Goal: Communication & Community: Answer question/provide support

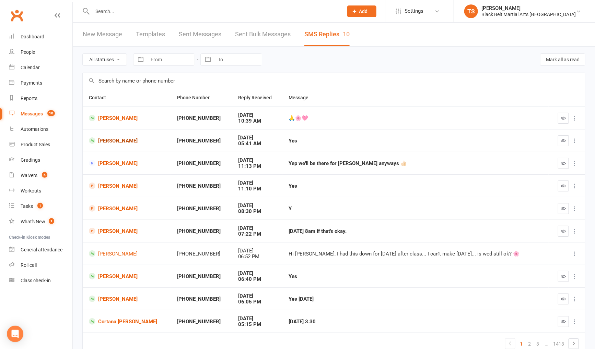
click at [136, 138] on link "[PERSON_NAME]" at bounding box center [127, 141] width 76 height 7
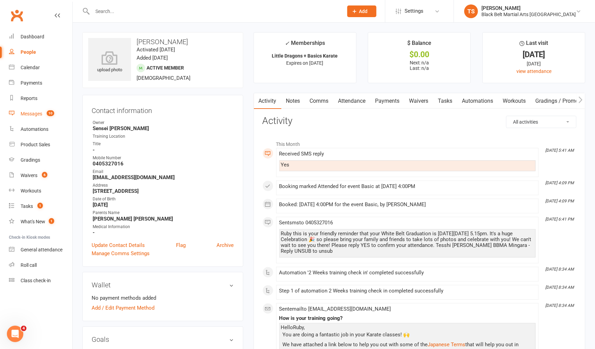
click at [36, 111] on div "Messages" at bounding box center [32, 113] width 22 height 5
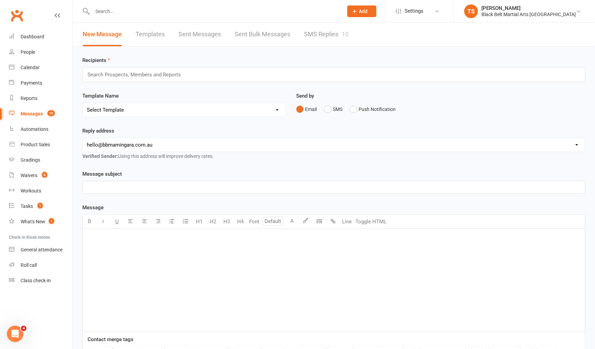
click at [315, 24] on link "SMS Replies 10" at bounding box center [326, 35] width 45 height 24
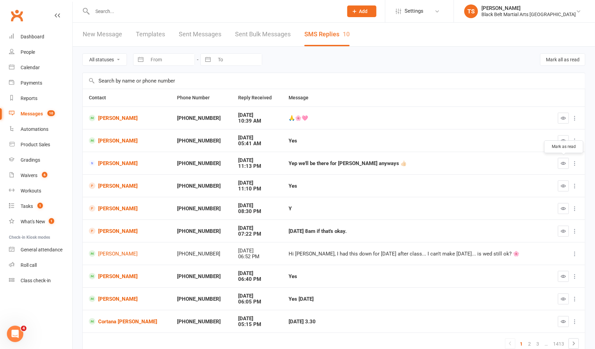
click at [566, 162] on icon "button" at bounding box center [563, 163] width 5 height 5
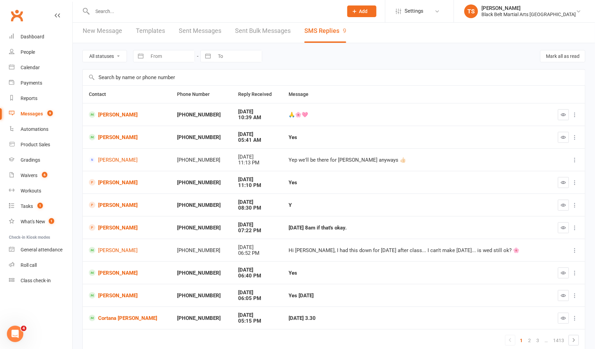
scroll to position [3, 0]
click at [561, 270] on button "button" at bounding box center [563, 274] width 11 height 11
click at [567, 178] on button "button" at bounding box center [563, 183] width 11 height 11
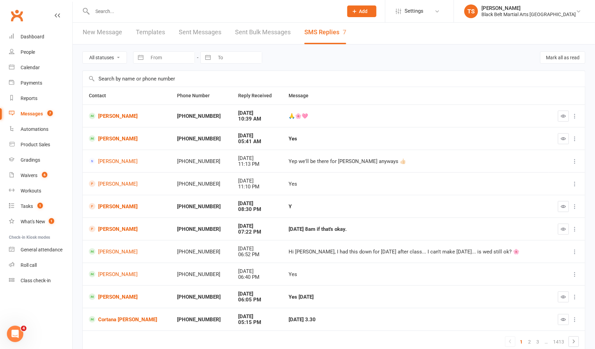
scroll to position [2, 0]
click at [564, 116] on icon "button" at bounding box center [563, 115] width 5 height 5
click at [140, 15] on input "text" at bounding box center [214, 12] width 248 height 10
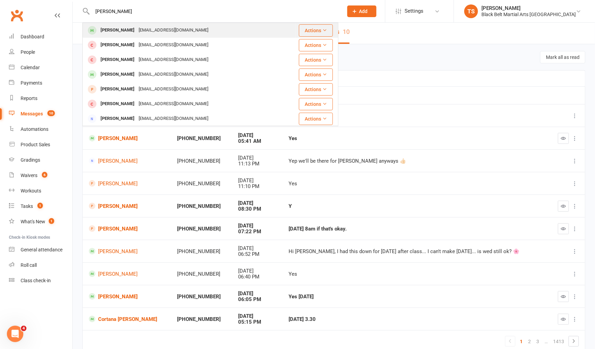
type input "hunter preston"
click at [143, 28] on div "Katieerinpresto@gmail.com" at bounding box center [173, 30] width 74 height 10
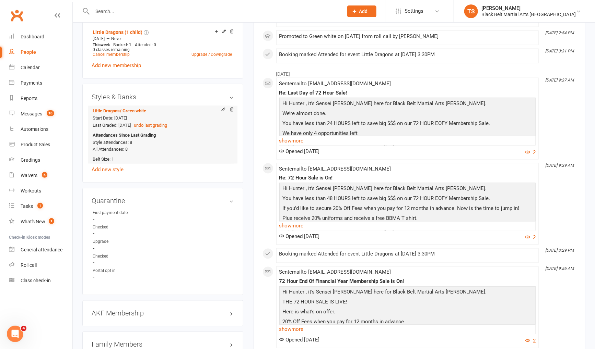
click at [234, 160] on li "Little Dragons / Green white Start Date: 26 Mar 2025 Last Graded: 2 Jul 2025 un…" at bounding box center [163, 135] width 142 height 58
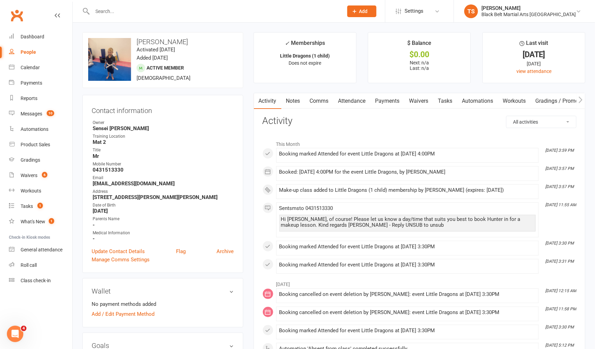
click at [353, 102] on link "Attendance" at bounding box center [351, 101] width 37 height 16
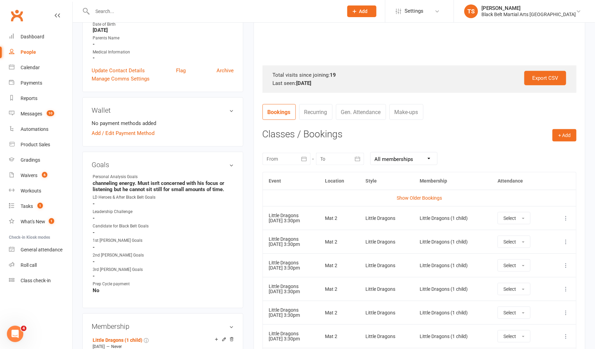
scroll to position [189, 0]
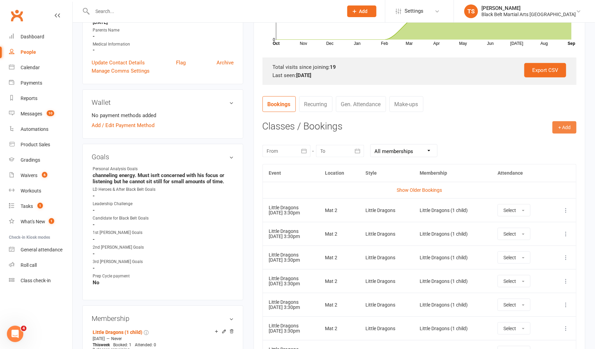
click at [564, 127] on button "+ Add" at bounding box center [564, 127] width 24 height 12
click at [539, 144] on link "Book Event" at bounding box center [542, 143] width 68 height 14
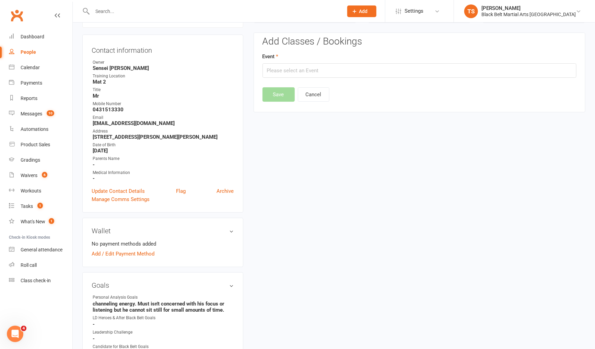
scroll to position [58, 0]
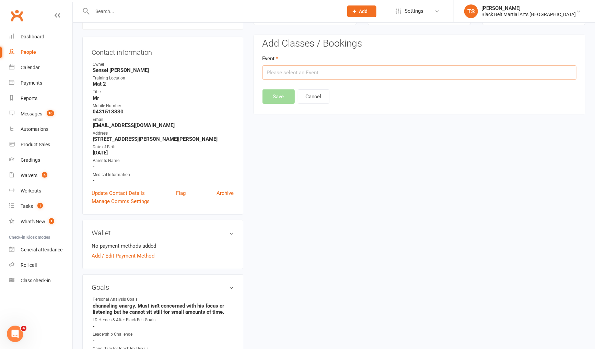
click at [320, 75] on input "text" at bounding box center [419, 72] width 314 height 14
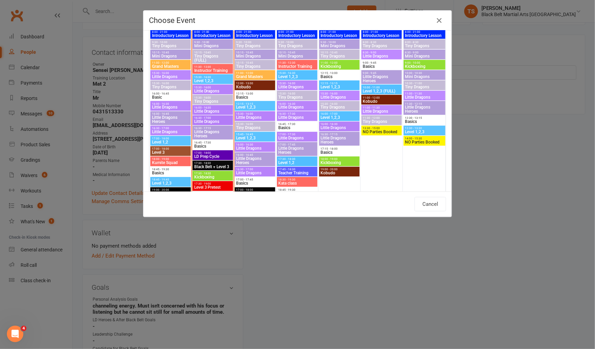
scroll to position [592, 0]
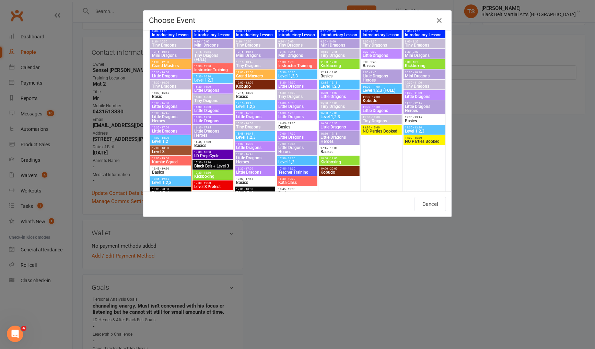
click at [203, 97] on span "15:30 - 16:00" at bounding box center [213, 97] width 38 height 3
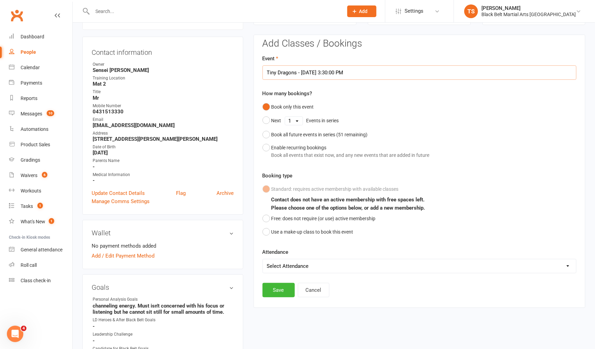
click at [300, 75] on input "Tiny Dragons - Sep 16, 2025 3:30:00 PM" at bounding box center [419, 72] width 314 height 14
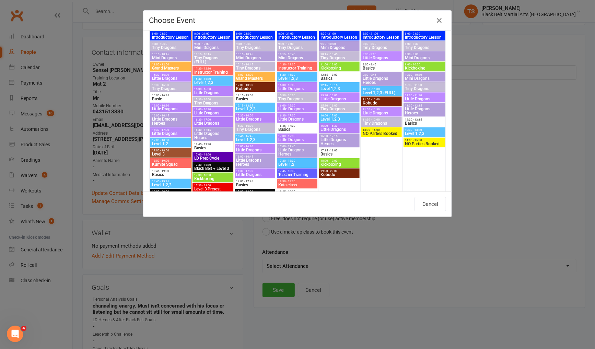
scroll to position [591, 0]
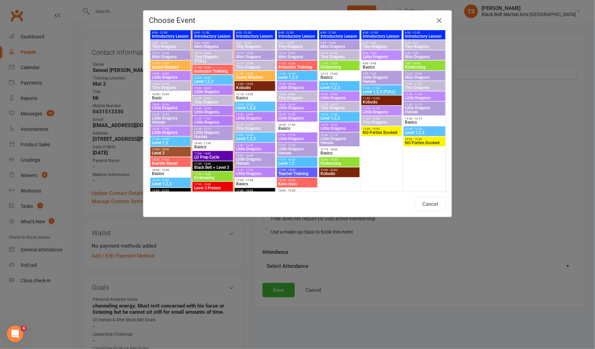
click at [216, 94] on div "15:30 - 16:00 Little Dragons" at bounding box center [212, 90] width 40 height 10
type input "Little Dragons - Sep 16, 2025 3:30:00 PM"
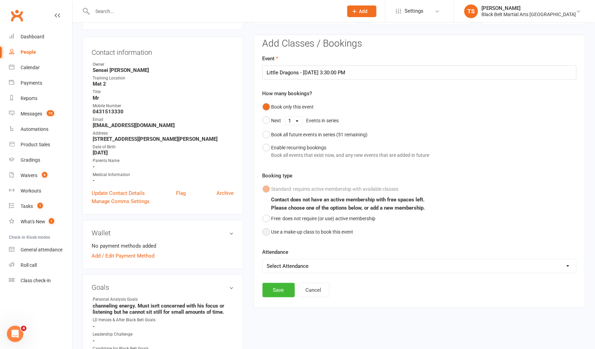
click at [300, 233] on button "Use a make-up class to book this event" at bounding box center [307, 232] width 91 height 13
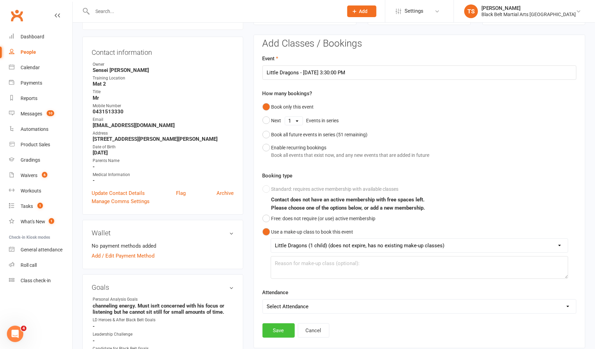
click at [287, 330] on button "Save" at bounding box center [278, 331] width 32 height 14
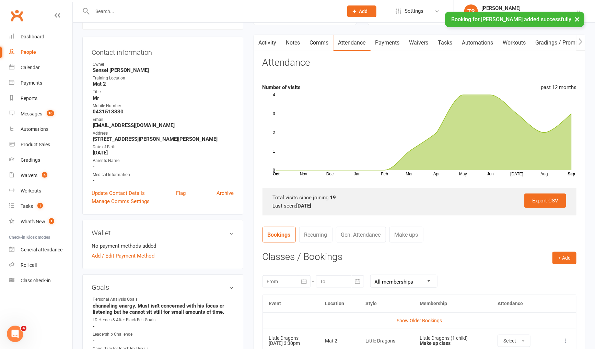
scroll to position [0, 0]
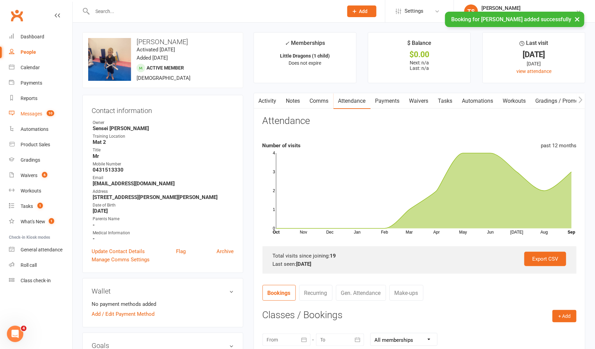
click at [26, 115] on div "Messages" at bounding box center [32, 113] width 22 height 5
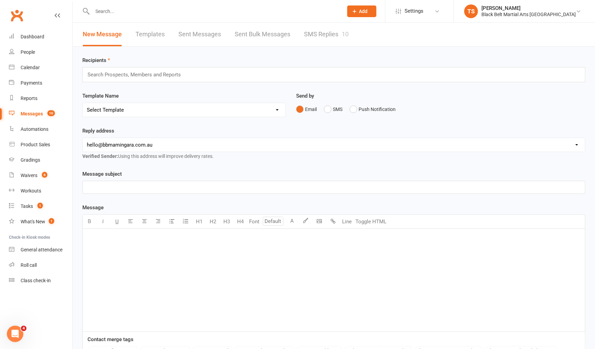
click at [329, 40] on link "SMS Replies 10" at bounding box center [326, 35] width 45 height 24
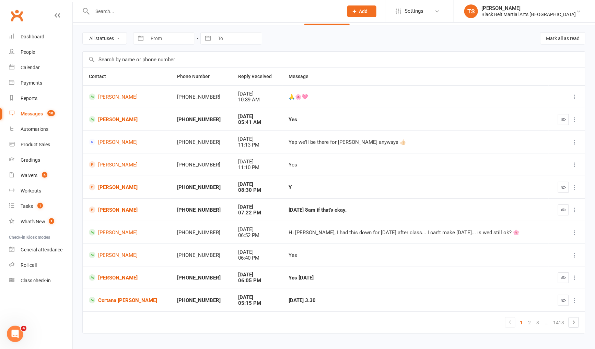
scroll to position [24, 0]
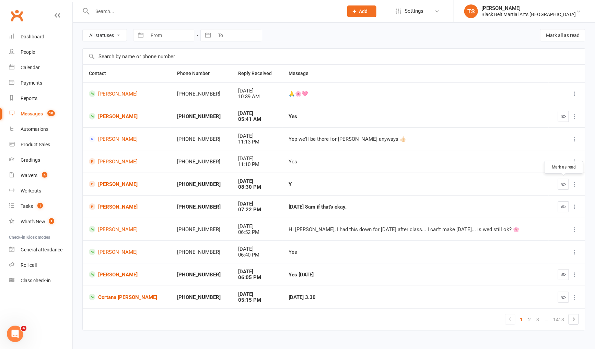
click at [563, 185] on icon "button" at bounding box center [563, 184] width 5 height 5
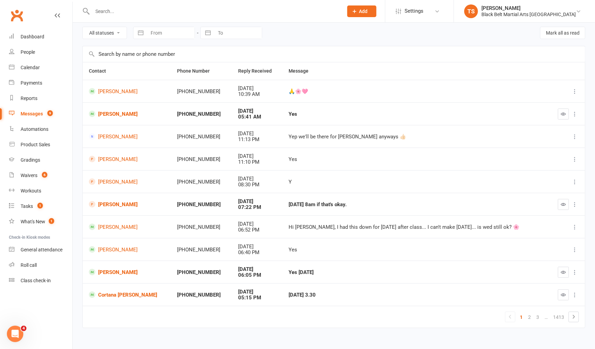
scroll to position [33, 0]
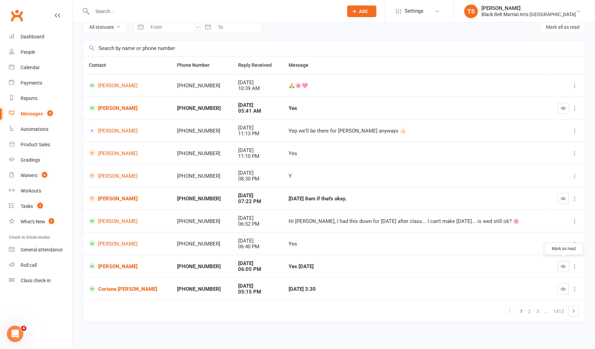
click at [559, 261] on button "button" at bounding box center [563, 266] width 11 height 11
click at [121, 267] on link "[PERSON_NAME]" at bounding box center [127, 266] width 76 height 7
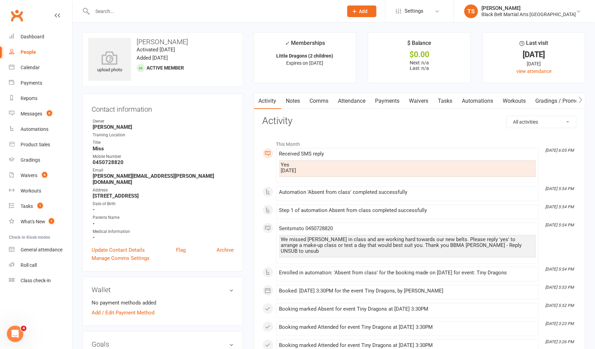
drag, startPoint x: 321, startPoint y: 100, endPoint x: 387, endPoint y: 100, distance: 66.2
click at [321, 101] on link "Comms" at bounding box center [319, 101] width 28 height 16
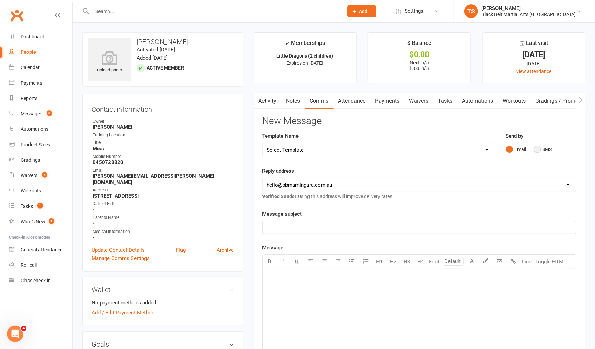
click at [538, 148] on button "SMS" at bounding box center [542, 149] width 19 height 13
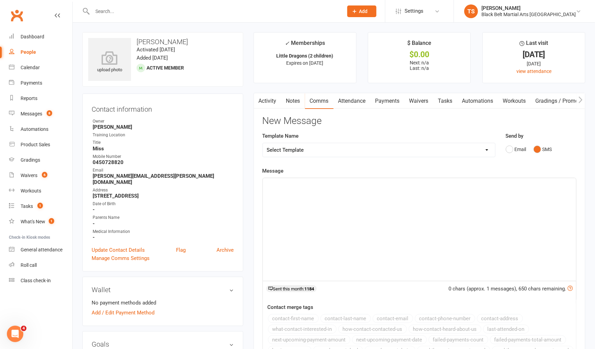
click at [412, 194] on div "﻿" at bounding box center [419, 229] width 313 height 103
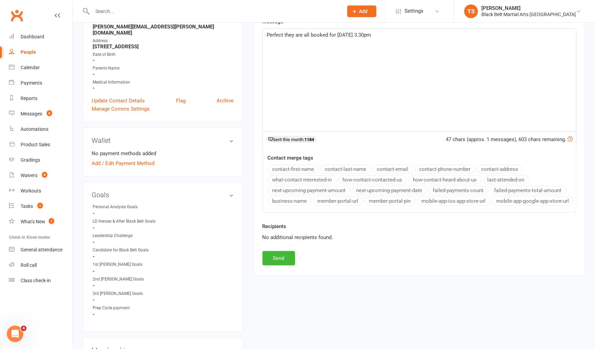
scroll to position [159, 0]
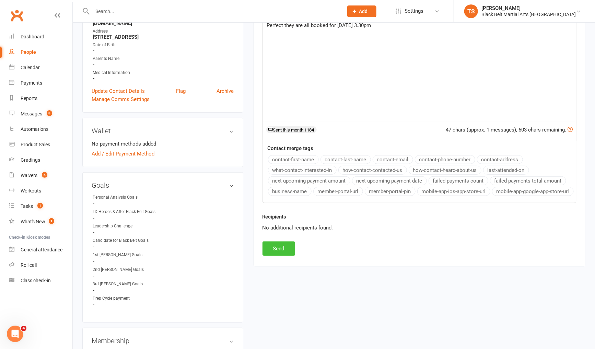
click at [270, 243] on button "Send" at bounding box center [278, 249] width 33 height 14
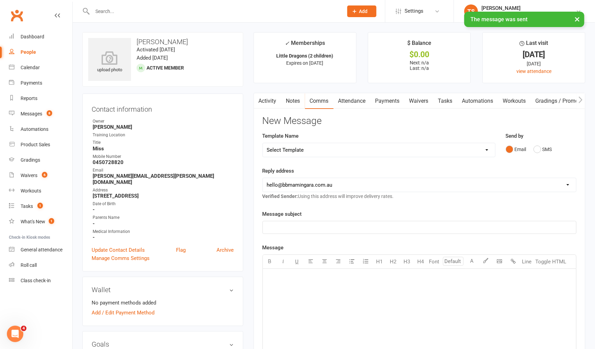
scroll to position [0, 0]
click at [357, 103] on link "Attendance" at bounding box center [351, 101] width 37 height 16
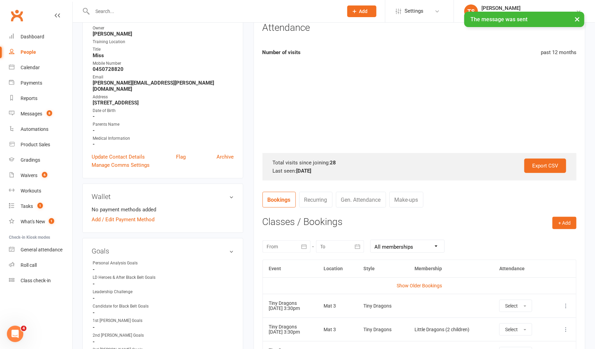
scroll to position [168, 0]
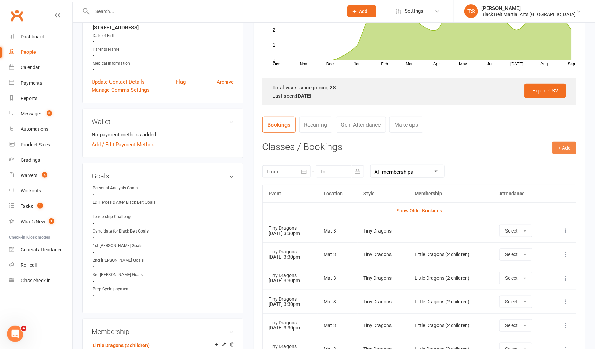
click at [574, 143] on button "+ Add" at bounding box center [564, 148] width 24 height 12
click at [318, 225] on td "Tiny Dragons 18 Sep 2025 3:30pm" at bounding box center [290, 231] width 55 height 24
click at [123, 9] on input "text" at bounding box center [214, 12] width 248 height 10
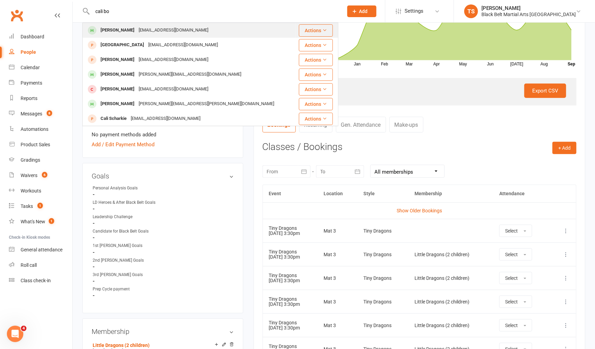
type input "cali bo"
drag, startPoint x: 122, startPoint y: 33, endPoint x: 163, endPoint y: 57, distance: 47.0
click at [122, 33] on div "Cali Bowyer" at bounding box center [117, 30] width 38 height 10
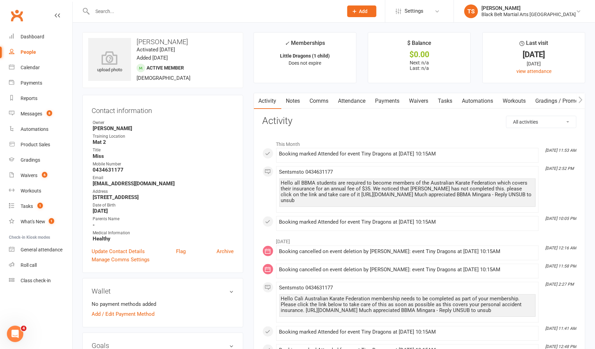
click at [318, 100] on link "Comms" at bounding box center [319, 101] width 28 height 16
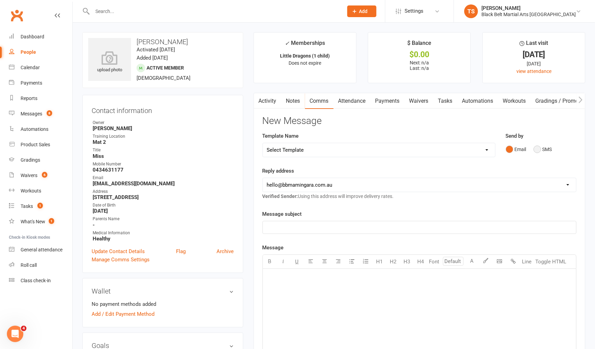
drag, startPoint x: 535, startPoint y: 148, endPoint x: 496, endPoint y: 172, distance: 45.7
click at [535, 148] on button "SMS" at bounding box center [542, 149] width 19 height 13
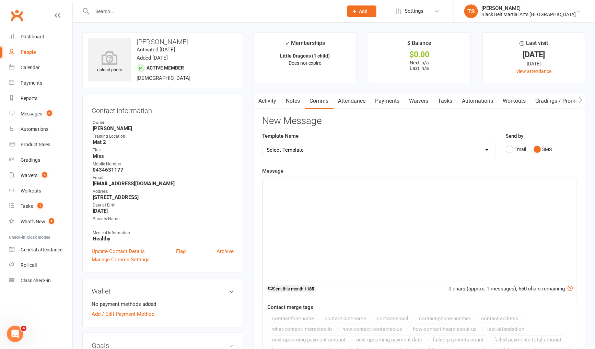
click at [358, 147] on select "Select Template [SMS] 14 Day Absentee AFU Lil Dragons [SMS] 14 day Absentee AFU…" at bounding box center [379, 150] width 232 height 14
select select "32"
click at [263, 143] on select "Select Template [SMS] 14 Day Absentee AFU Lil Dragons [SMS] 14 day Absentee AFU…" at bounding box center [379, 150] width 232 height 14
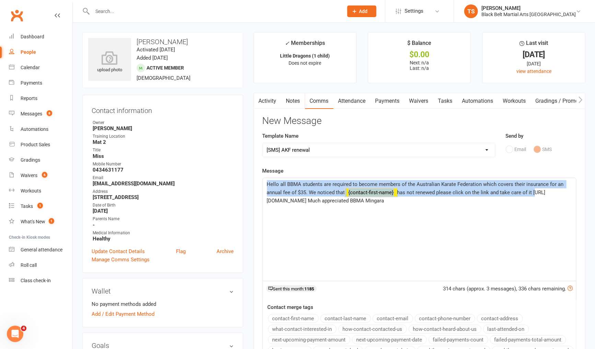
drag, startPoint x: 548, startPoint y: 193, endPoint x: 266, endPoint y: 175, distance: 282.5
click at [266, 175] on div "Message Hello all BBMA students are required to become members of the Australia…" at bounding box center [419, 264] width 314 height 195
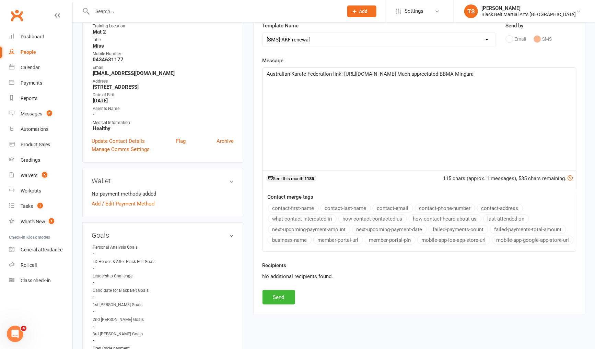
scroll to position [135, 0]
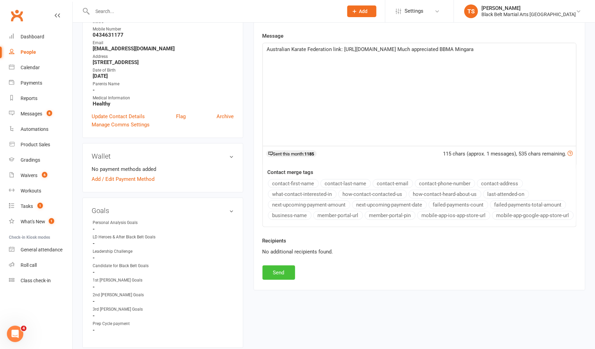
click at [284, 274] on button "Send" at bounding box center [278, 273] width 33 height 14
select select
